Goal: Information Seeking & Learning: Learn about a topic

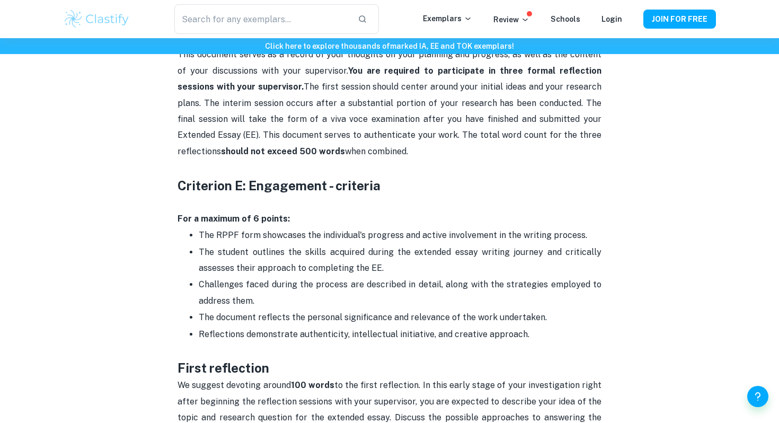
scroll to position [592, 0]
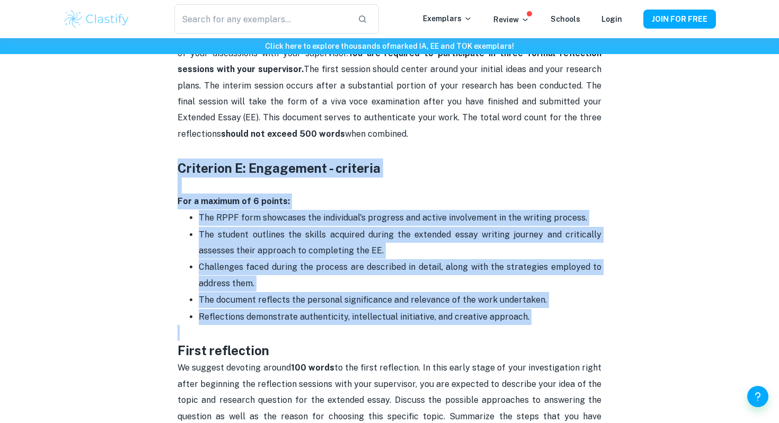
drag, startPoint x: 170, startPoint y: 163, endPoint x: 657, endPoint y: 335, distance: 516.6
click at [659, 335] on div "Extended Essay Reflections (RPPF) By [PERSON_NAME] • [DATE] Get feedback on you…" at bounding box center [389, 350] width 653 height 1720
copy div "Criterion E: Engagement - criteria For a maximum of 6 points: The RPPF form sho…"
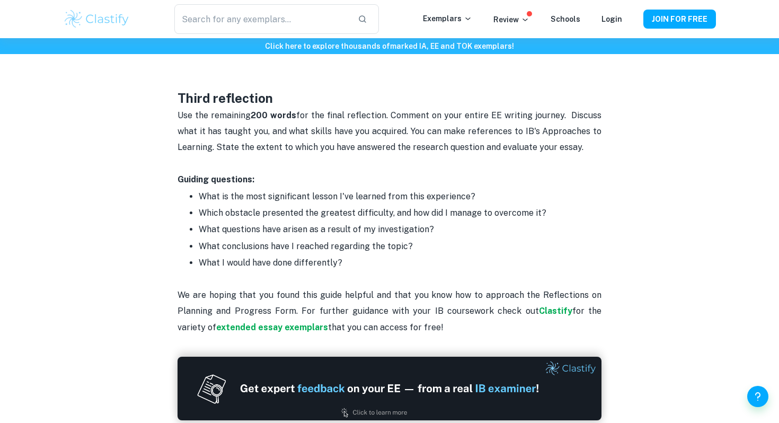
scroll to position [1331, 0]
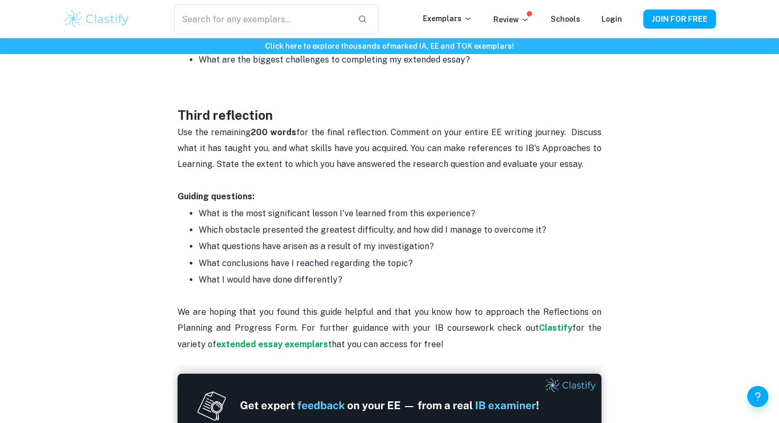
drag, startPoint x: 139, startPoint y: 113, endPoint x: 441, endPoint y: 345, distance: 380.4
copy div "Third reflection Use the remaining 200 words for the final reflection. Comment …"
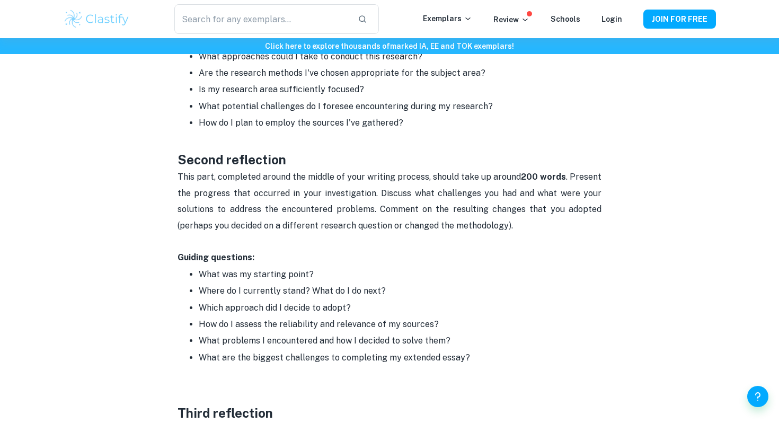
click at [356, 234] on p at bounding box center [390, 242] width 424 height 16
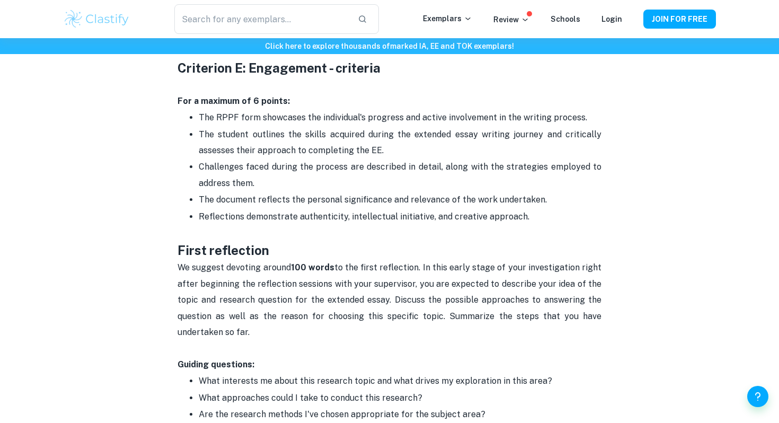
scroll to position [620, 0]
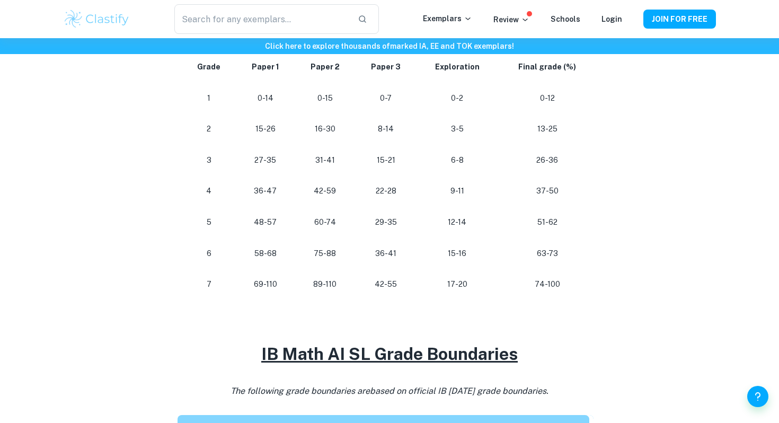
scroll to position [573, 0]
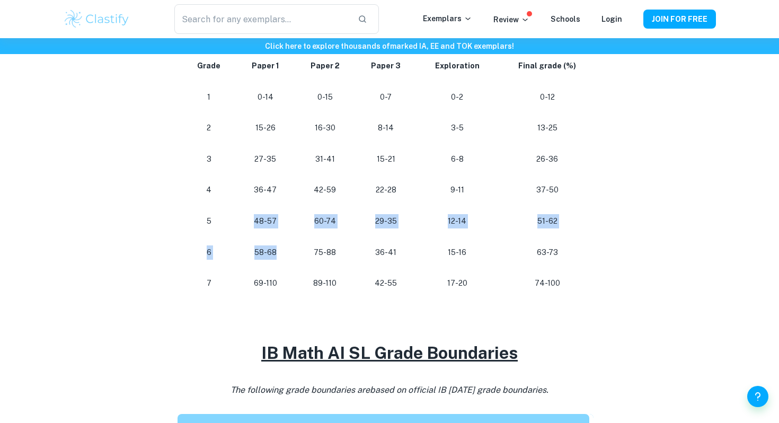
drag, startPoint x: 251, startPoint y: 226, endPoint x: 278, endPoint y: 266, distance: 48.1
click at [278, 266] on tbody "Grade Paper 1 Paper 2 Paper 3 Exploration Final grade (%) 1 0-14 0-15 0-7 0-2 0…" at bounding box center [390, 174] width 424 height 249
click at [278, 266] on td "58-68" at bounding box center [265, 252] width 59 height 31
drag, startPoint x: 258, startPoint y: 221, endPoint x: 317, endPoint y: 232, distance: 59.9
click at [295, 226] on td "48-57" at bounding box center [265, 221] width 59 height 31
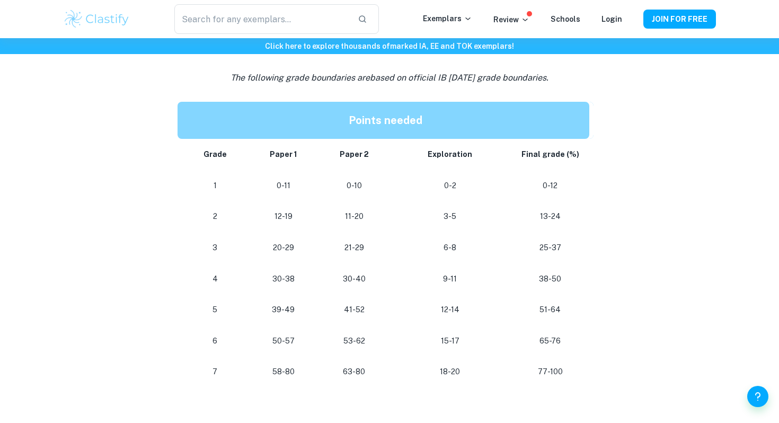
scroll to position [1006, 0]
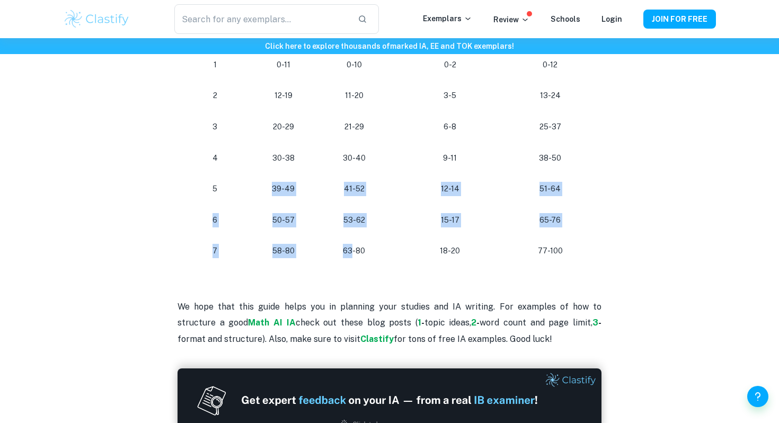
drag, startPoint x: 273, startPoint y: 192, endPoint x: 354, endPoint y: 248, distance: 98.4
click at [354, 249] on tbody "Grade Paper 1 Paper 2 Exploration Final grade (%) 1 0-11 0-10 0-2 0-12 2 12-19 …" at bounding box center [386, 142] width 416 height 249
click at [354, 248] on p "63-80" at bounding box center [354, 251] width 54 height 14
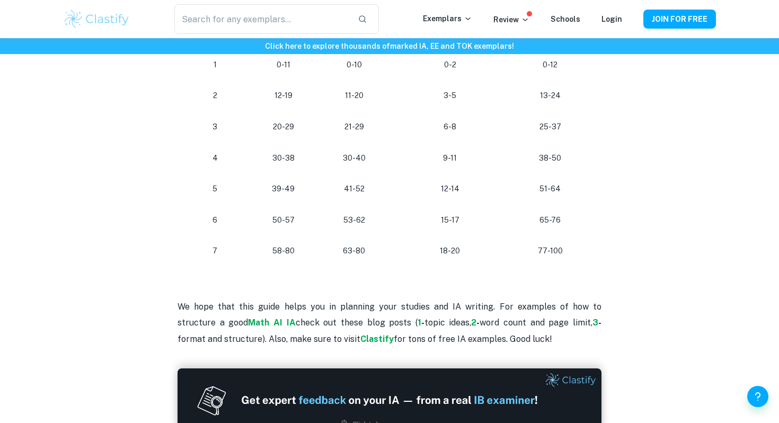
drag, startPoint x: 344, startPoint y: 188, endPoint x: 384, endPoint y: 188, distance: 39.8
click at [358, 188] on p "41-52" at bounding box center [354, 189] width 54 height 14
click at [393, 188] on td "12-14" at bounding box center [451, 188] width 122 height 31
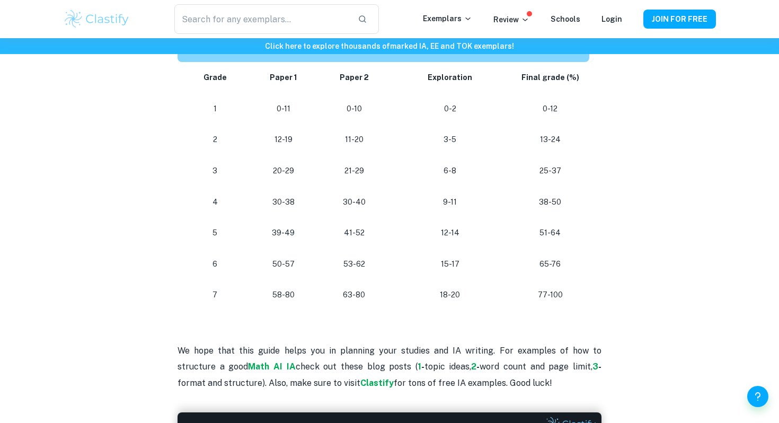
scroll to position [975, 0]
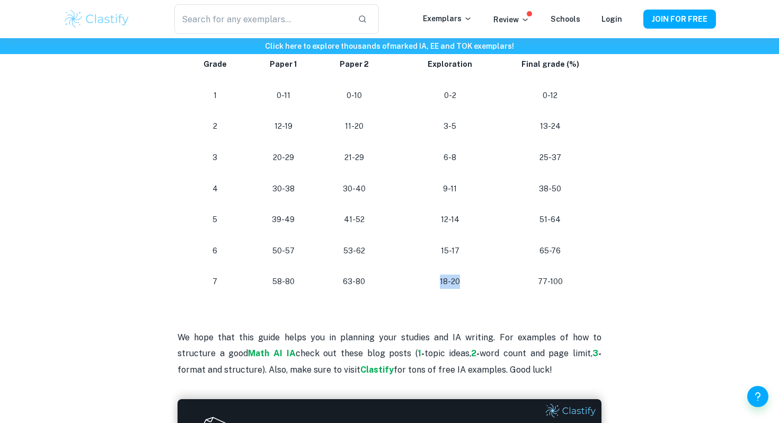
drag, startPoint x: 436, startPoint y: 287, endPoint x: 496, endPoint y: 286, distance: 59.9
click at [496, 286] on p "18-20" at bounding box center [450, 282] width 105 height 14
